Goal: Information Seeking & Learning: Learn about a topic

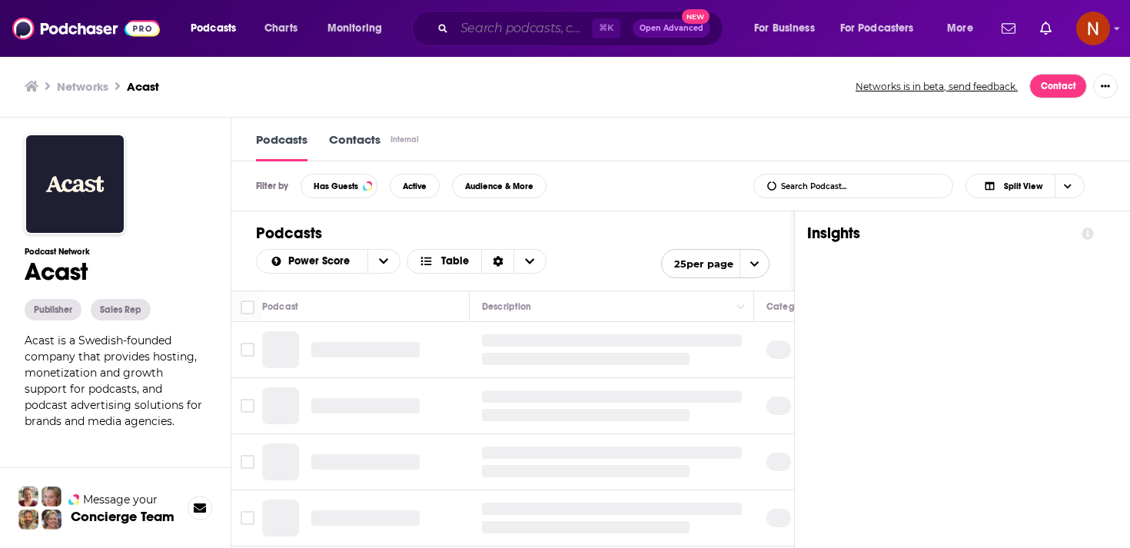
click at [554, 35] on input "Search podcasts, credits, & more..." at bounding box center [523, 28] width 138 height 25
paste input "شخصية"
type input "شخصية"
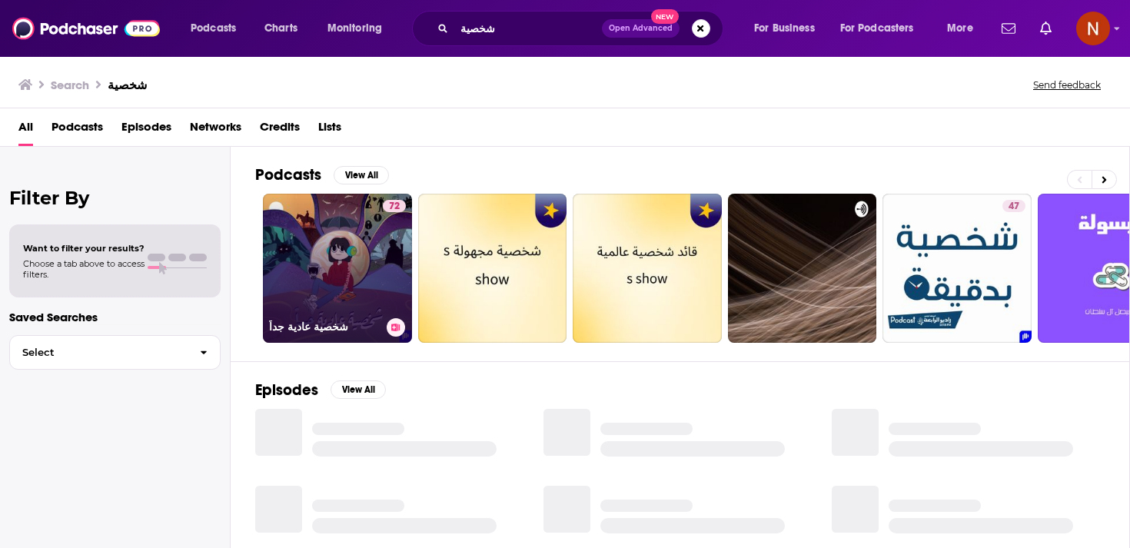
click at [340, 272] on link "72 شخصية عادية جداً" at bounding box center [337, 268] width 149 height 149
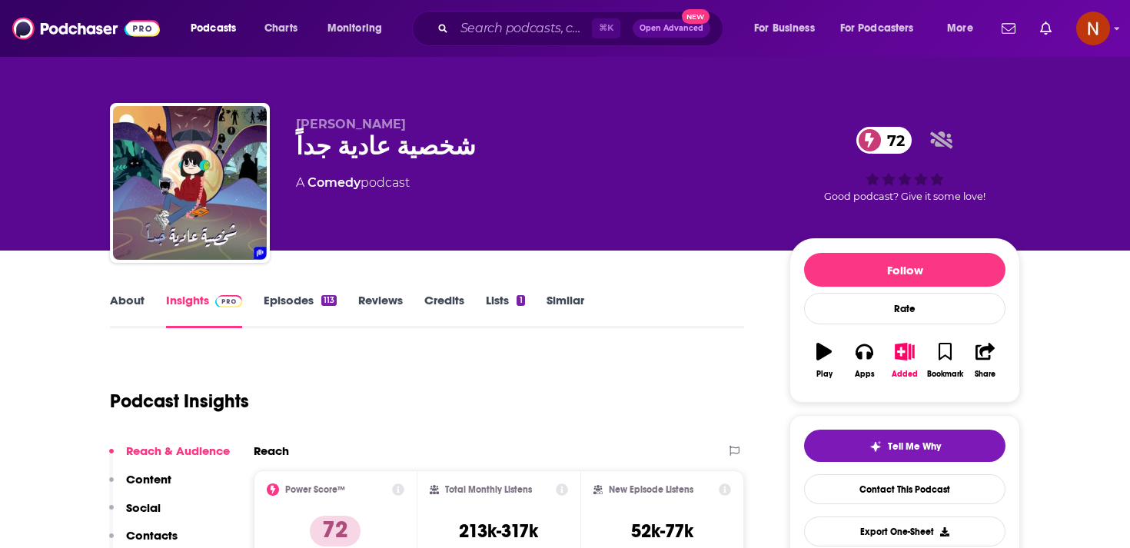
click at [350, 161] on div "شخصية عادية جداً 72" at bounding box center [530, 146] width 469 height 30
copy div "شخصية عادية جداً 72"
